Goal: Task Accomplishment & Management: Manage account settings

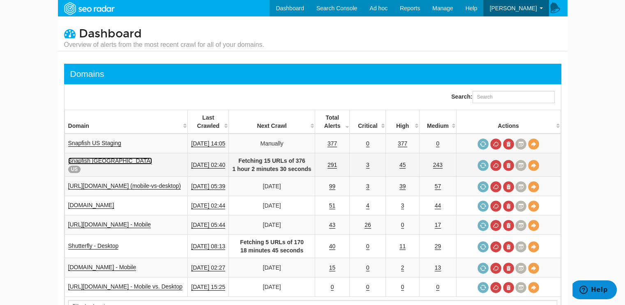
click at [92, 159] on link "Snapfish USA" at bounding box center [110, 160] width 84 height 7
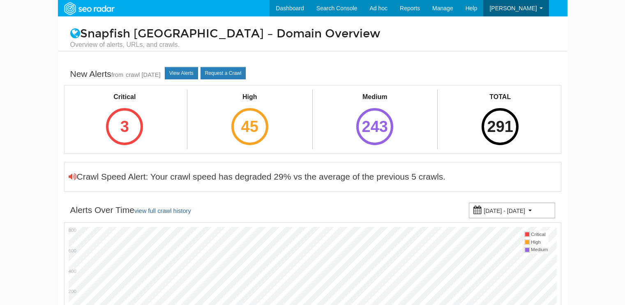
select select "500"
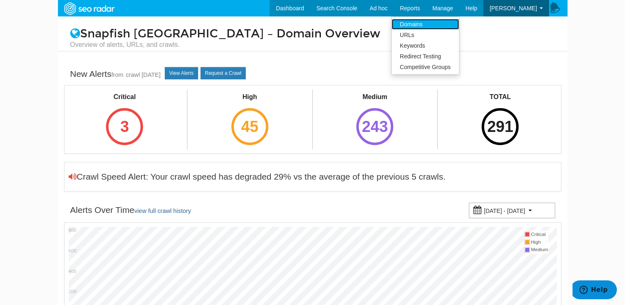
click at [446, 25] on link "Domains" at bounding box center [424, 24] width 67 height 11
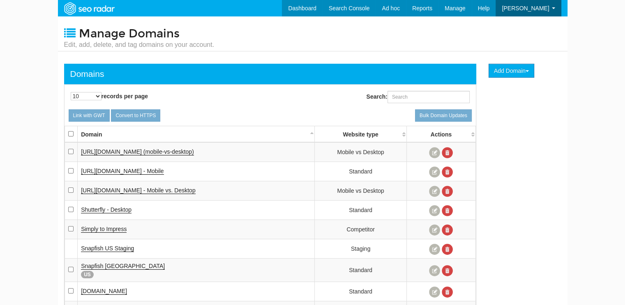
scroll to position [33, 0]
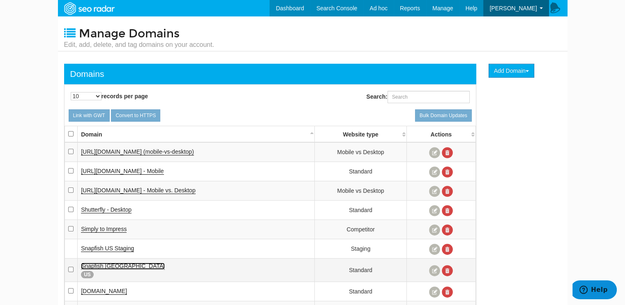
click at [107, 262] on span "Snapfish USA" at bounding box center [123, 265] width 84 height 7
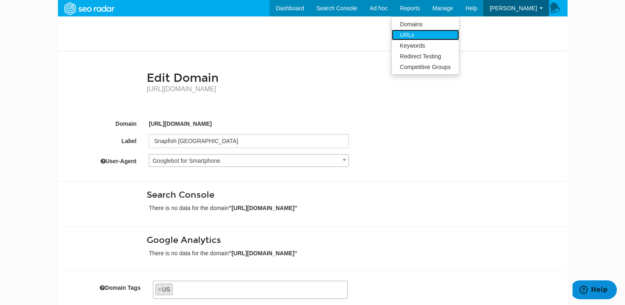
click at [441, 32] on link "URLs" at bounding box center [424, 35] width 67 height 11
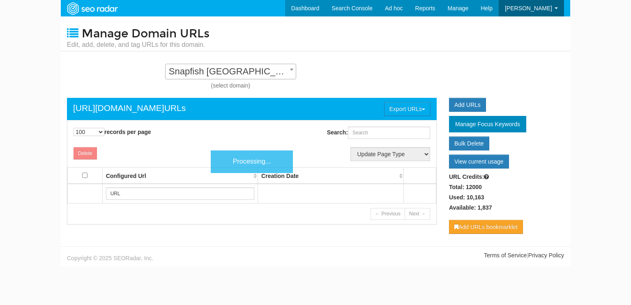
select select "100"
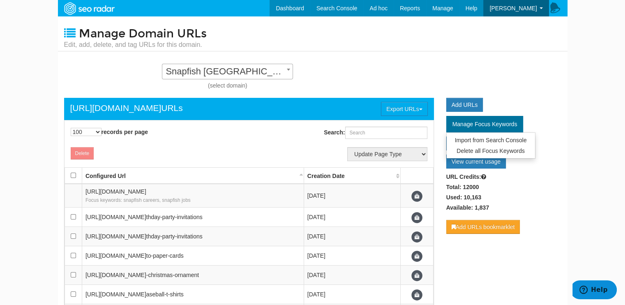
click at [492, 118] on link "Manage Focus Keywords" at bounding box center [484, 124] width 77 height 16
click at [491, 122] on span "Manage Focus Keywords" at bounding box center [484, 124] width 65 height 7
click at [476, 121] on span "Manage Focus Keywords" at bounding box center [484, 124] width 65 height 7
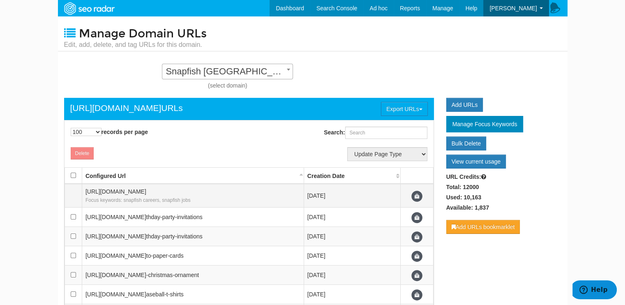
click at [171, 193] on td "https://www.snapfish.com/ Focus keywords: snapfish careers, snapfish jobs" at bounding box center [193, 196] width 222 height 24
click at [417, 195] on span at bounding box center [416, 196] width 11 height 11
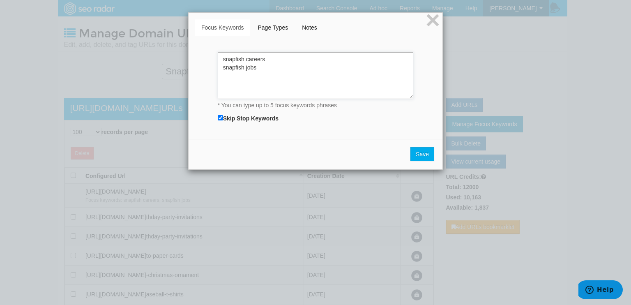
drag, startPoint x: 263, startPoint y: 70, endPoint x: 202, endPoint y: 46, distance: 65.6
click at [202, 46] on div "Focus keywords were successfully updated. snapfish careers snapfish jobs * You …" at bounding box center [315, 88] width 254 height 89
click at [419, 154] on button "Save" at bounding box center [422, 154] width 24 height 14
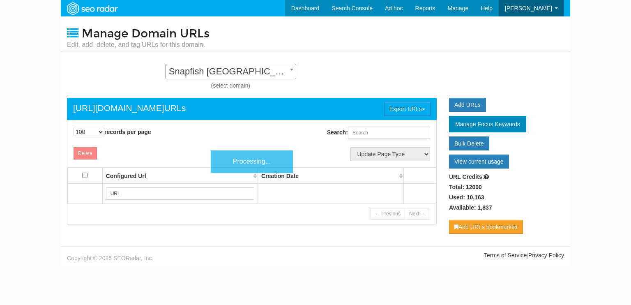
select select "100"
